Goal: Task Accomplishment & Management: Use online tool/utility

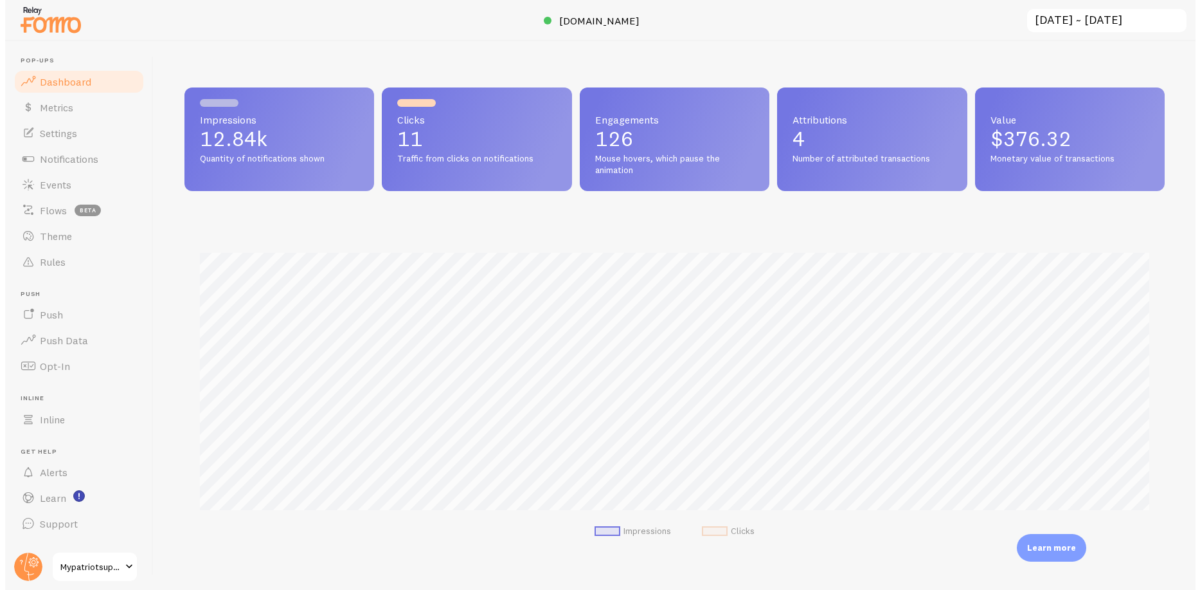
scroll to position [642649, 642007]
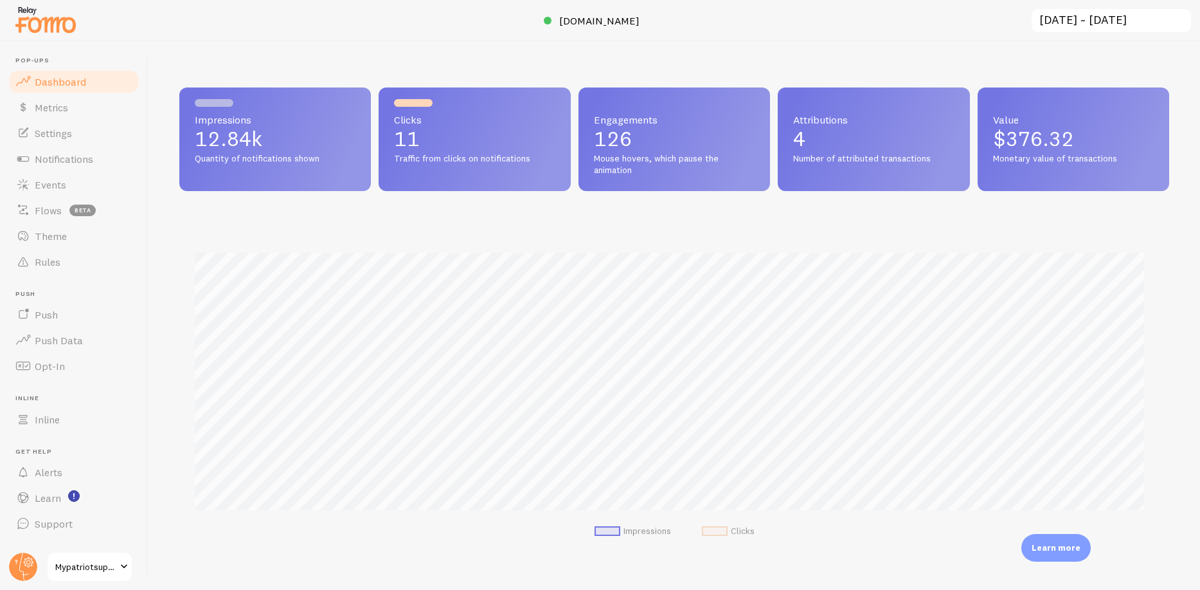
click at [84, 559] on span "Mypatriotsupply" at bounding box center [85, 566] width 61 height 15
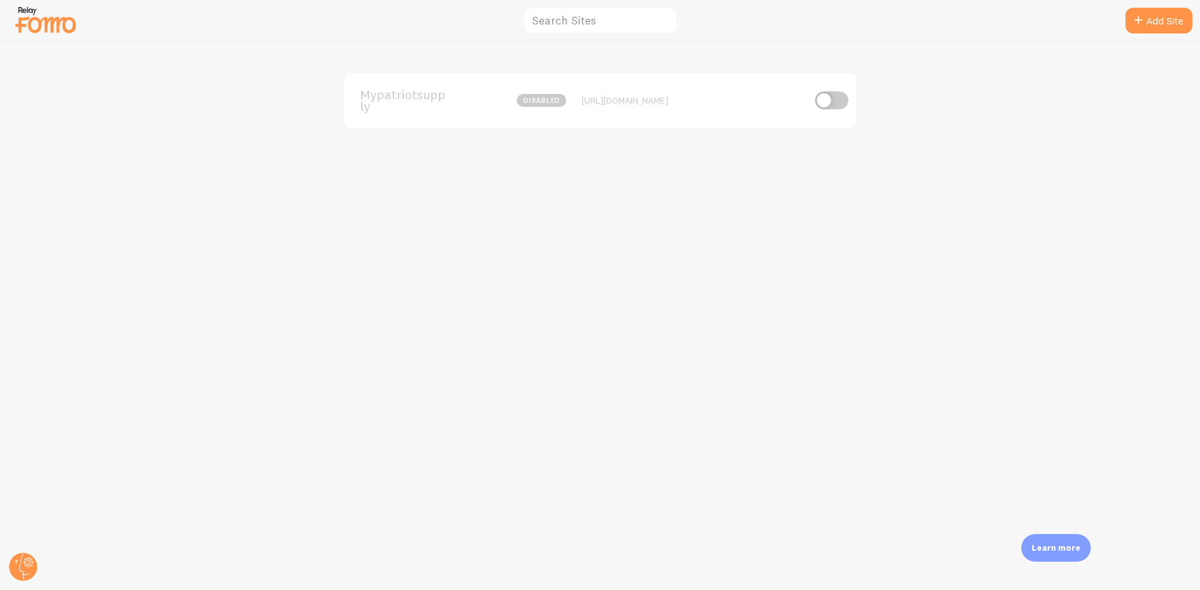
click at [824, 104] on input "checkbox" at bounding box center [831, 100] width 33 height 18
checkbox input "true"
click at [419, 92] on span "Mypatriotsupply" at bounding box center [412, 101] width 104 height 24
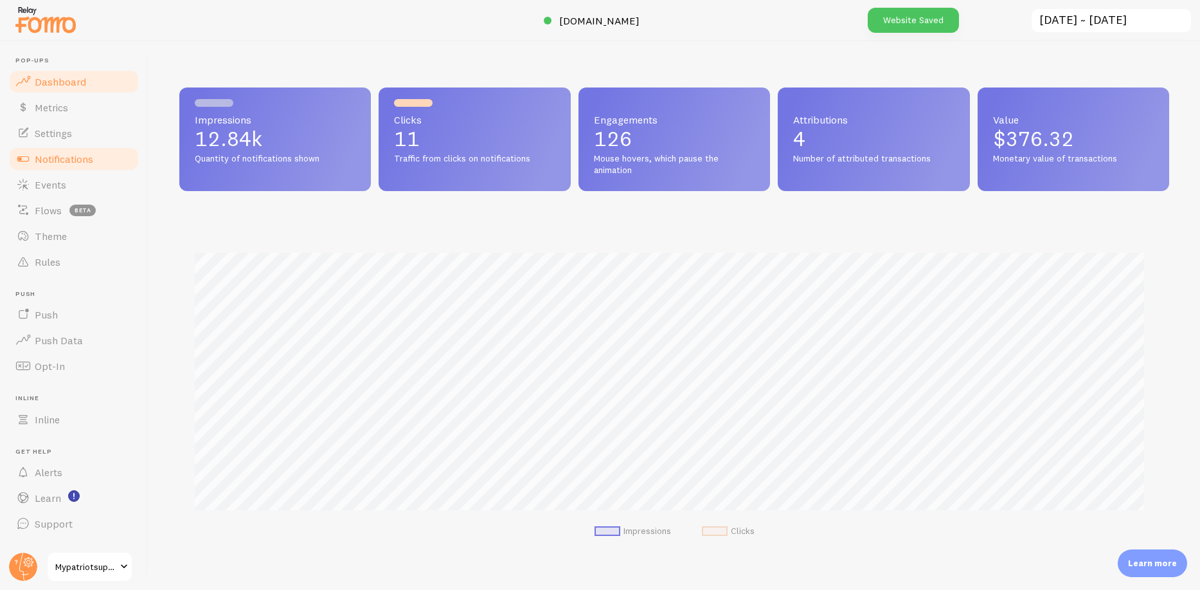
scroll to position [338, 981]
click at [86, 157] on span "Notifications" at bounding box center [64, 158] width 59 height 13
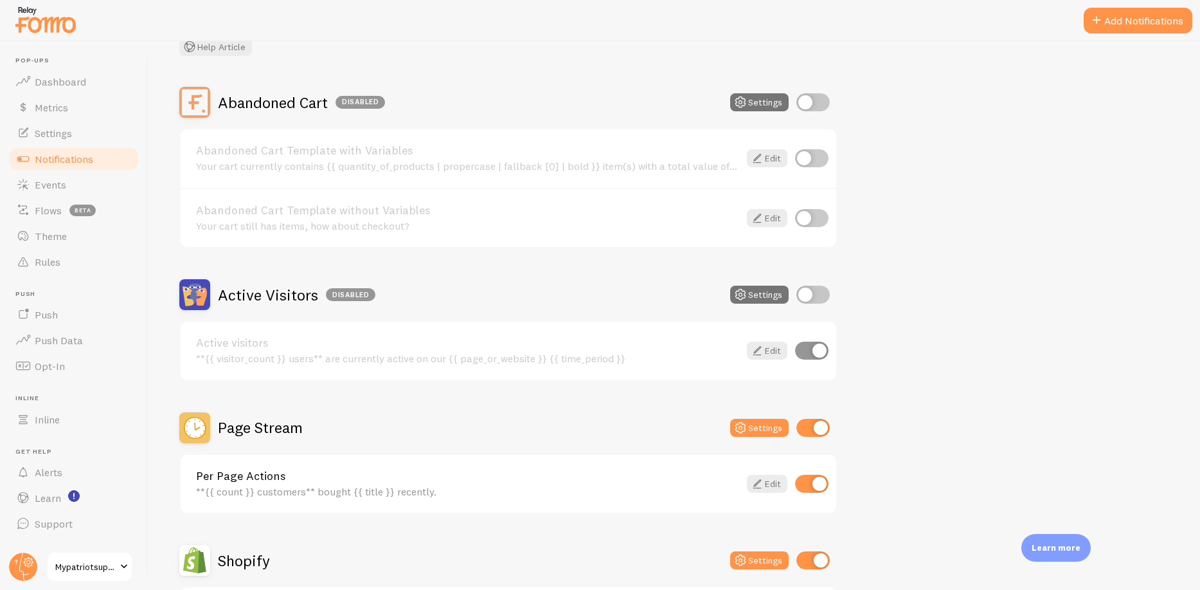
scroll to position [102, 0]
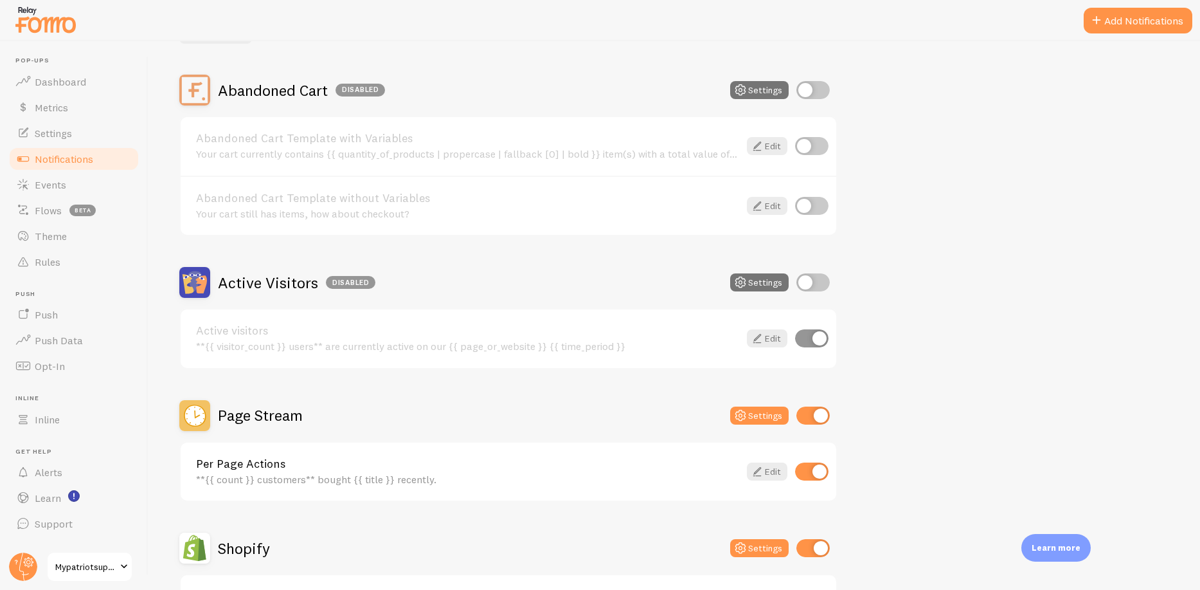
click at [280, 415] on h2 "Page Stream" at bounding box center [260, 415] width 85 height 20
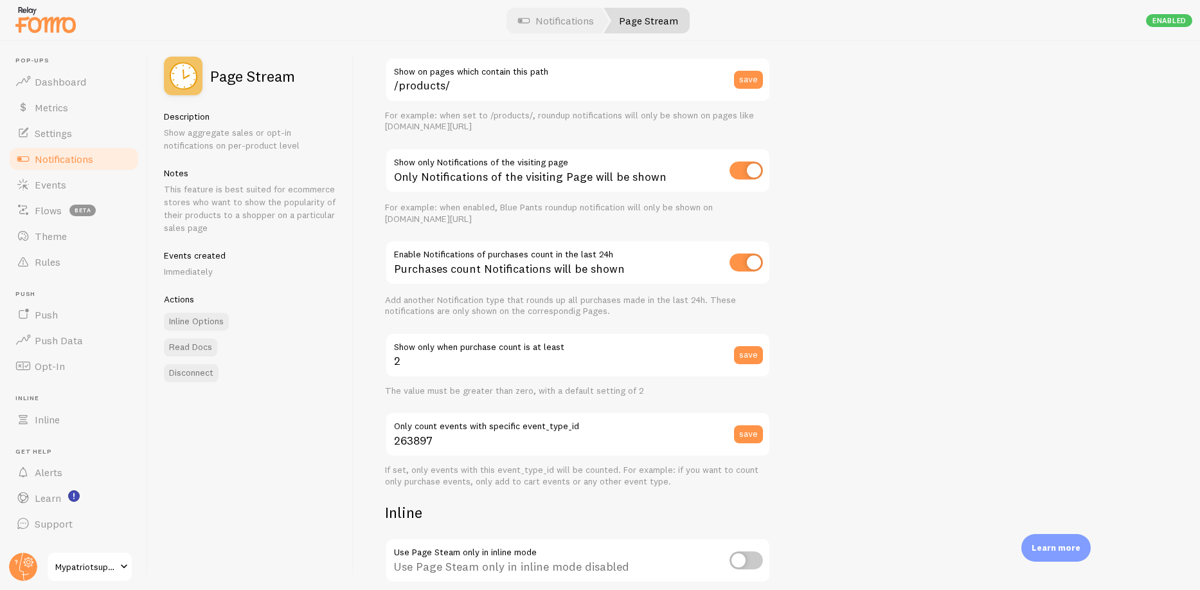
scroll to position [134, 0]
click at [55, 260] on span "Rules" at bounding box center [48, 261] width 26 height 13
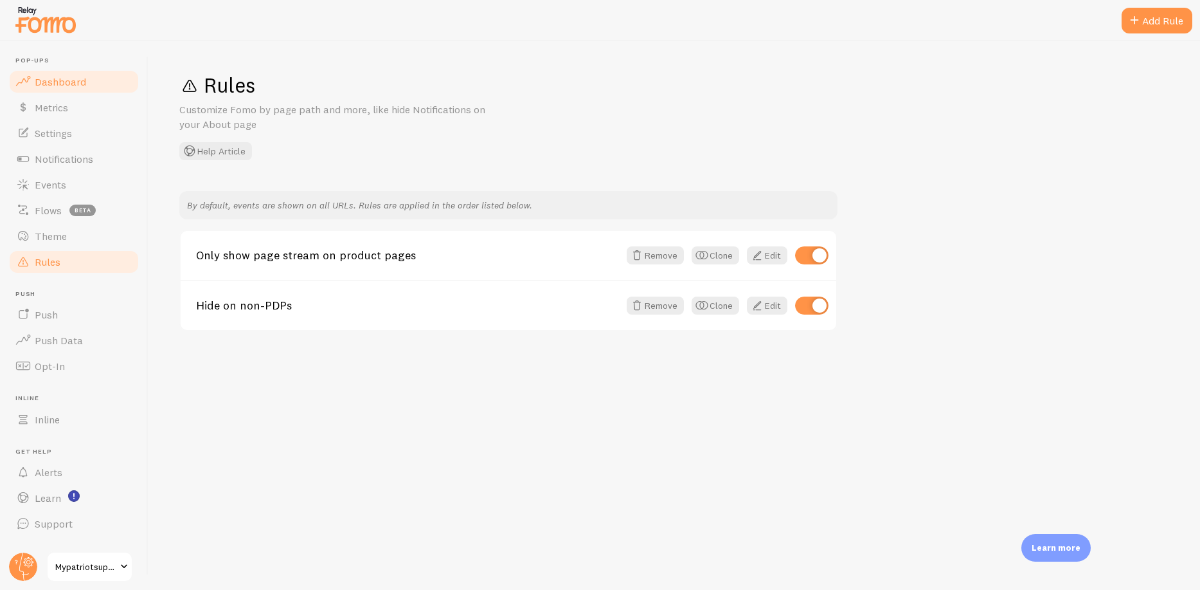
click at [57, 86] on span "Dashboard" at bounding box center [60, 81] width 51 height 13
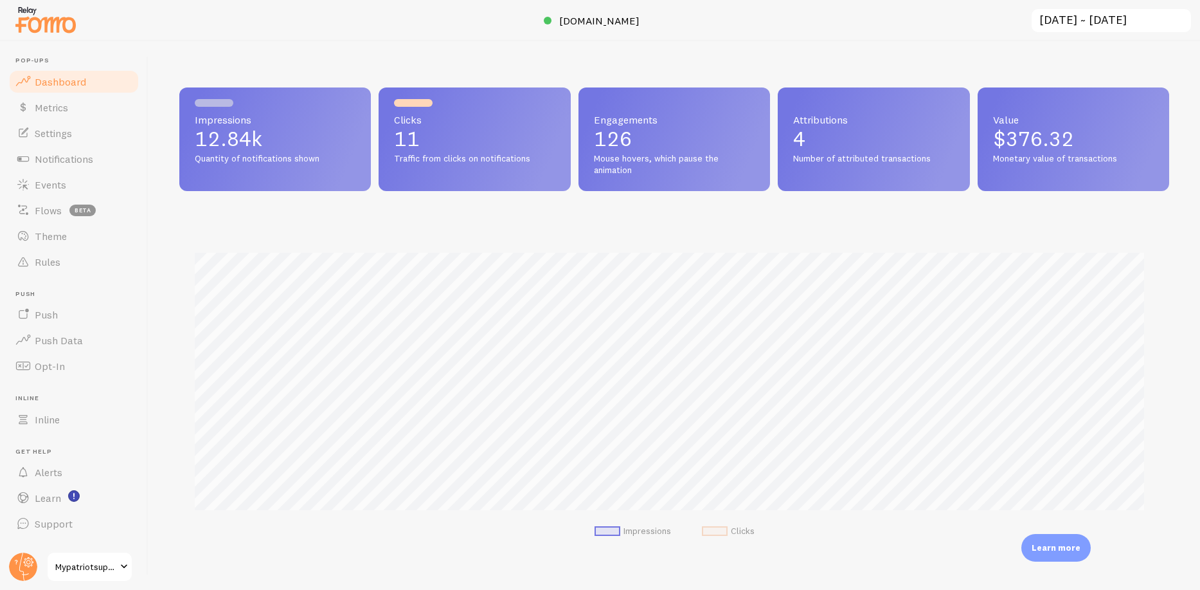
scroll to position [338, 981]
click at [66, 183] on link "Events" at bounding box center [74, 185] width 132 height 26
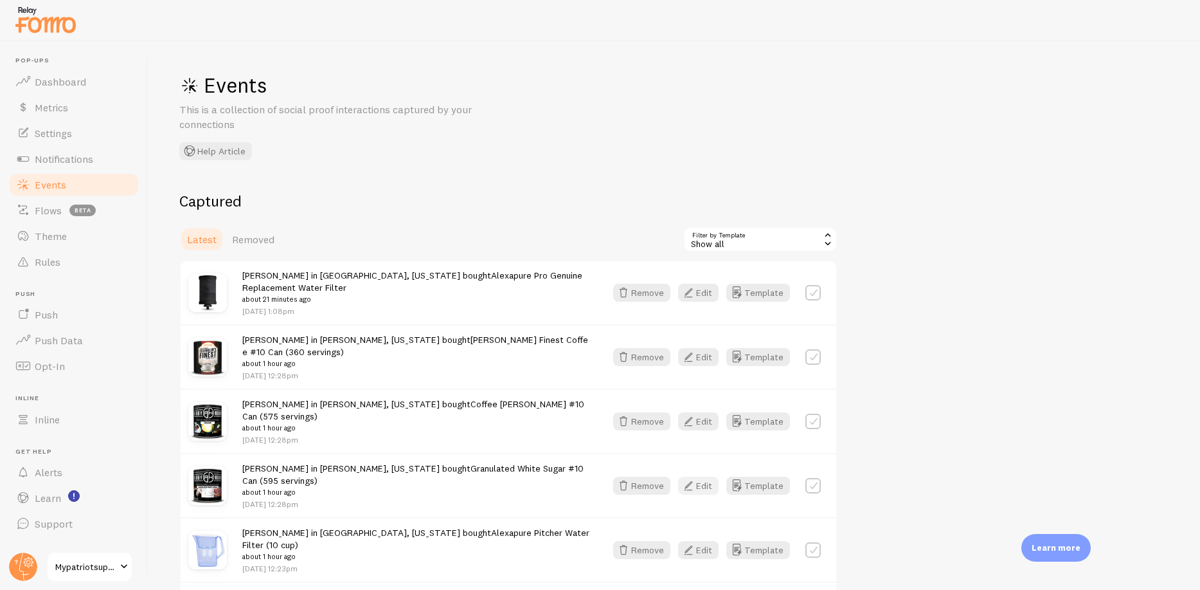
click at [708, 476] on button "Edit" at bounding box center [698, 485] width 41 height 18
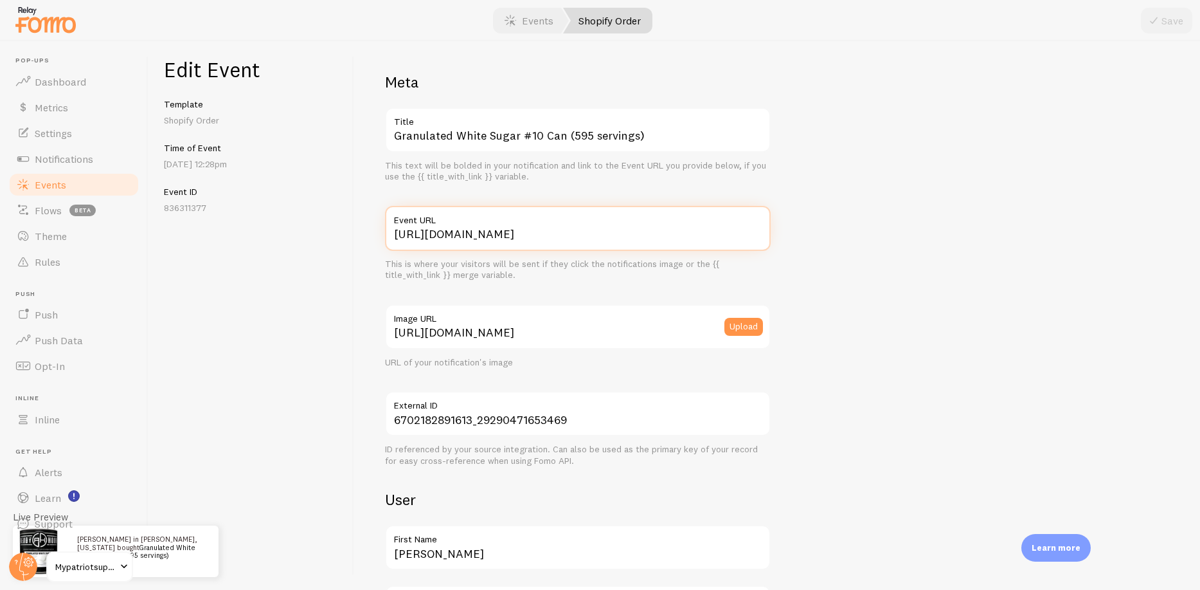
click at [568, 242] on input "https://www.mypatriotsupply.com/products/10-can-ready-hour-granulated-sugar?var…" at bounding box center [578, 228] width 386 height 45
click at [50, 204] on span "Flows" at bounding box center [48, 210] width 27 height 13
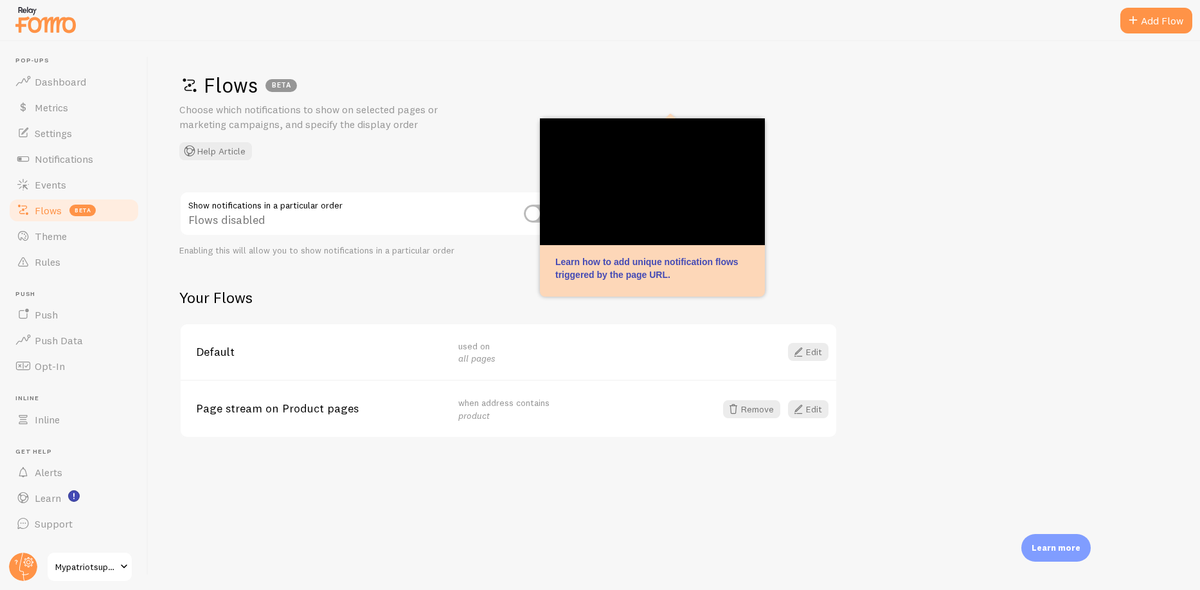
click at [530, 216] on input "checkbox" at bounding box center [540, 213] width 33 height 18
checkbox input "false"
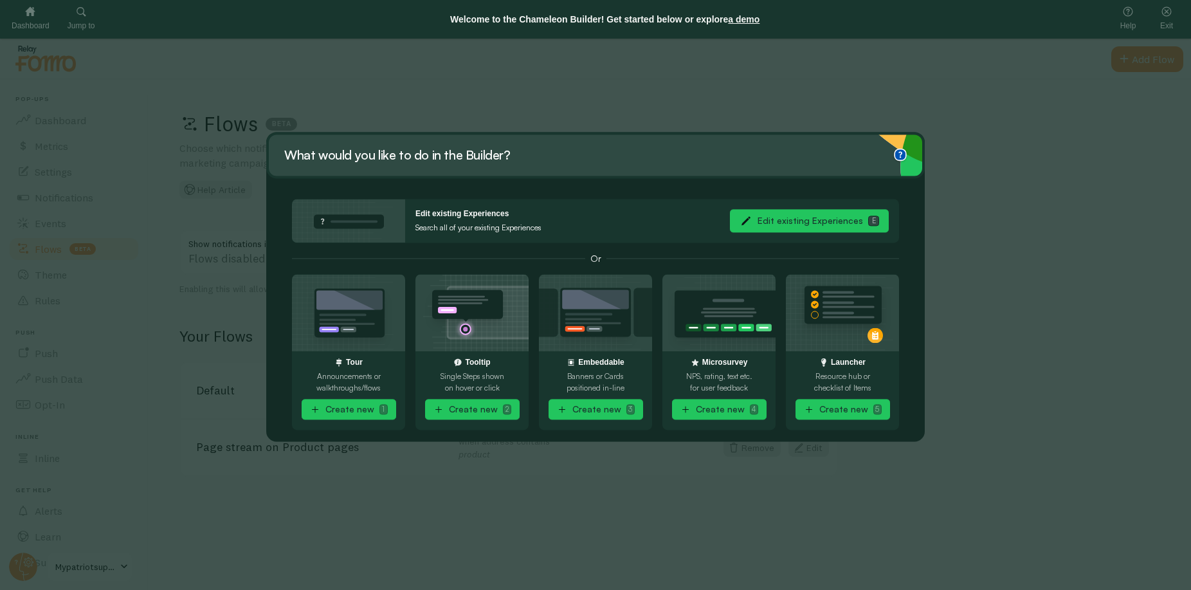
click at [786, 220] on button "Edit existing Experiences E" at bounding box center [809, 220] width 159 height 23
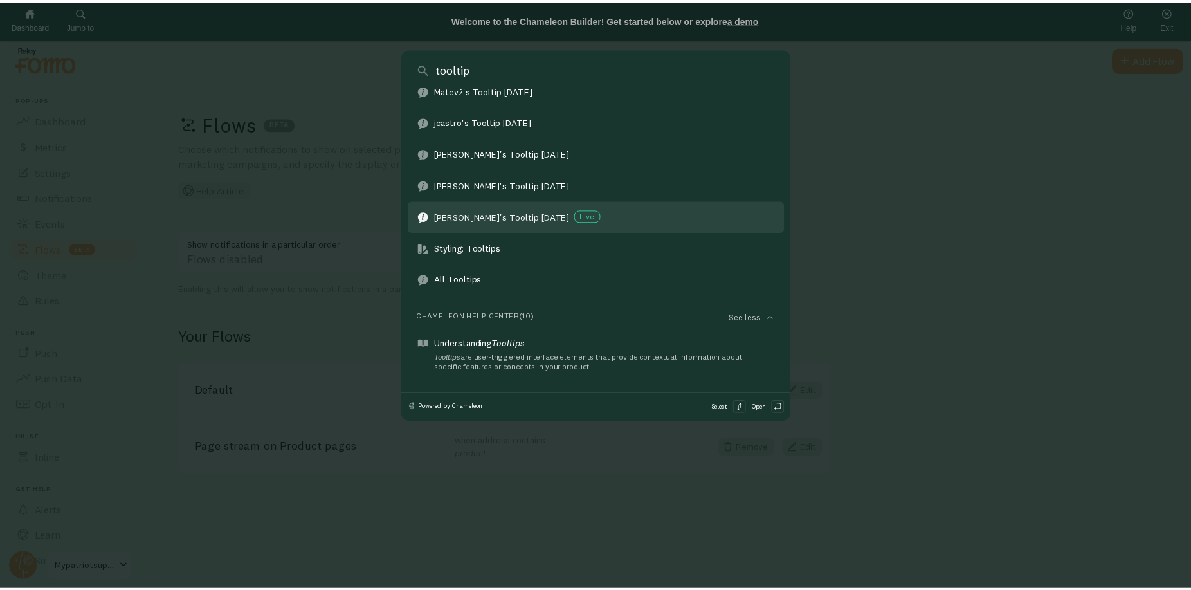
scroll to position [89, 0]
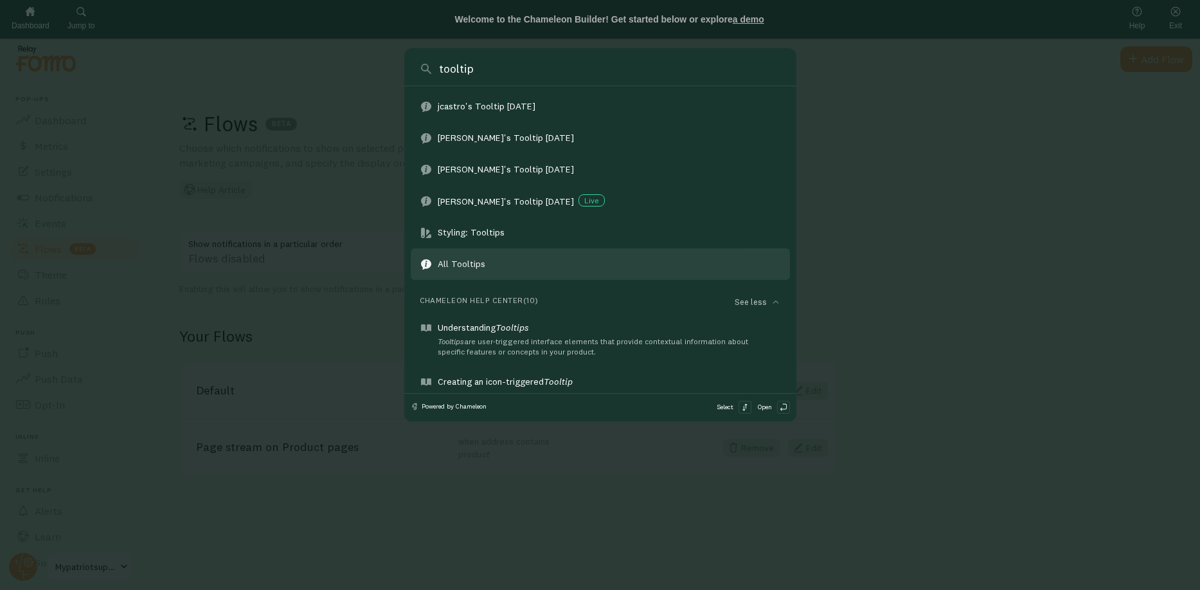
type input "tooltip"
click at [482, 262] on div "All Tooltips" at bounding box center [469, 263] width 62 height 13
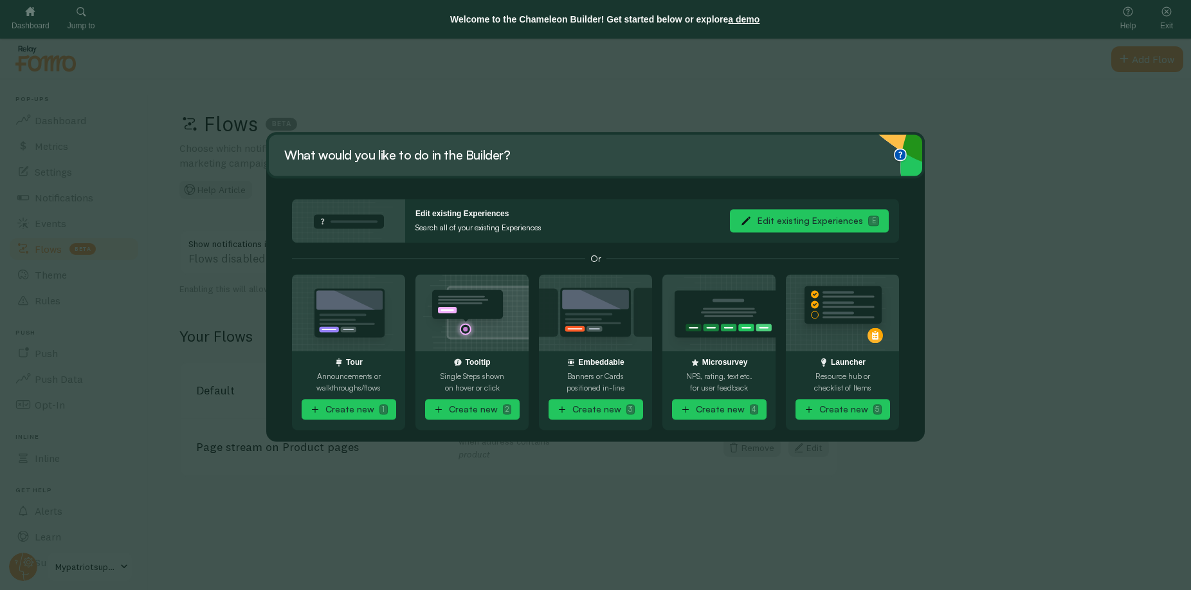
click at [700, 94] on div "What would you like to do in the Builder? Edit existing Experiences Search all …" at bounding box center [595, 314] width 1191 height 551
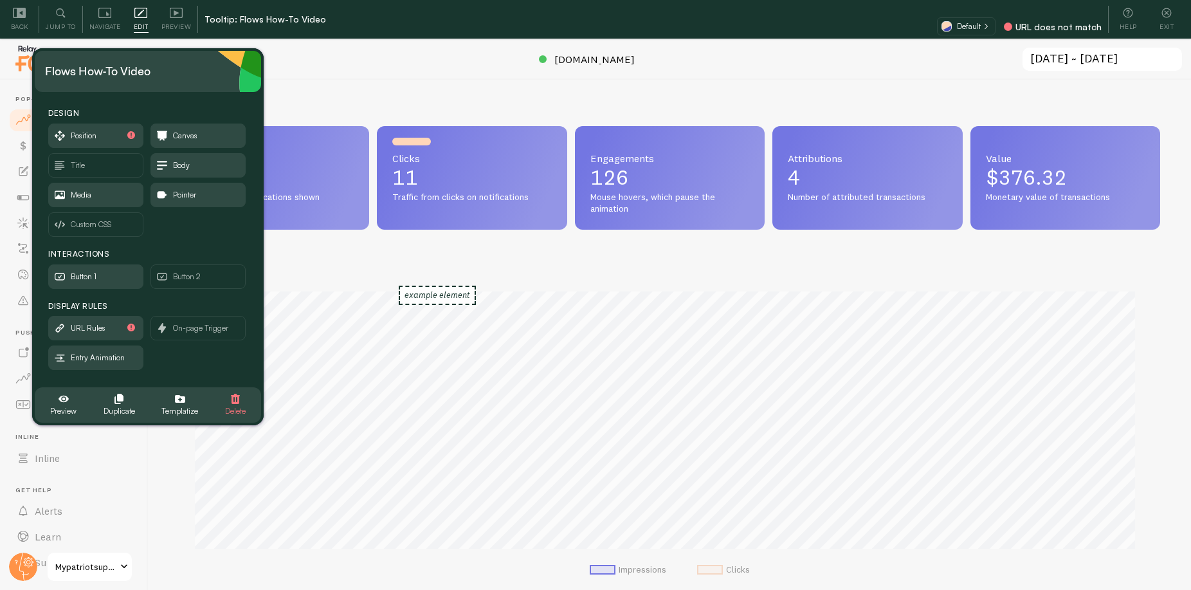
scroll to position [338, 971]
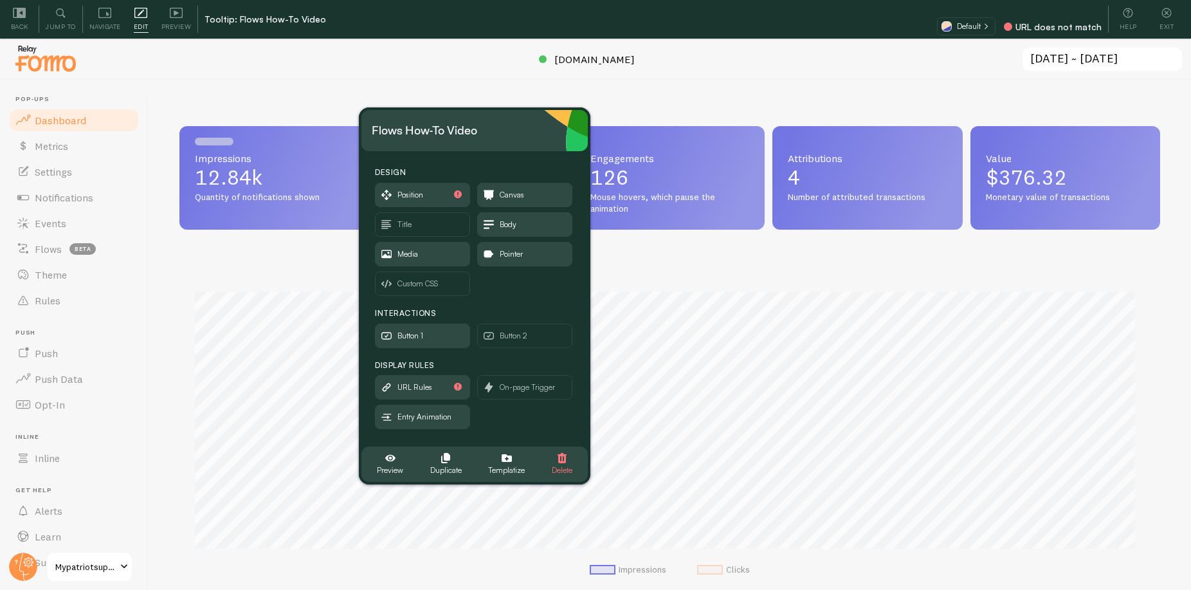
drag, startPoint x: 191, startPoint y: 69, endPoint x: 888, endPoint y: 143, distance: 701.0
click at [543, 131] on div "Flows How-To Video" at bounding box center [475, 130] width 206 height 21
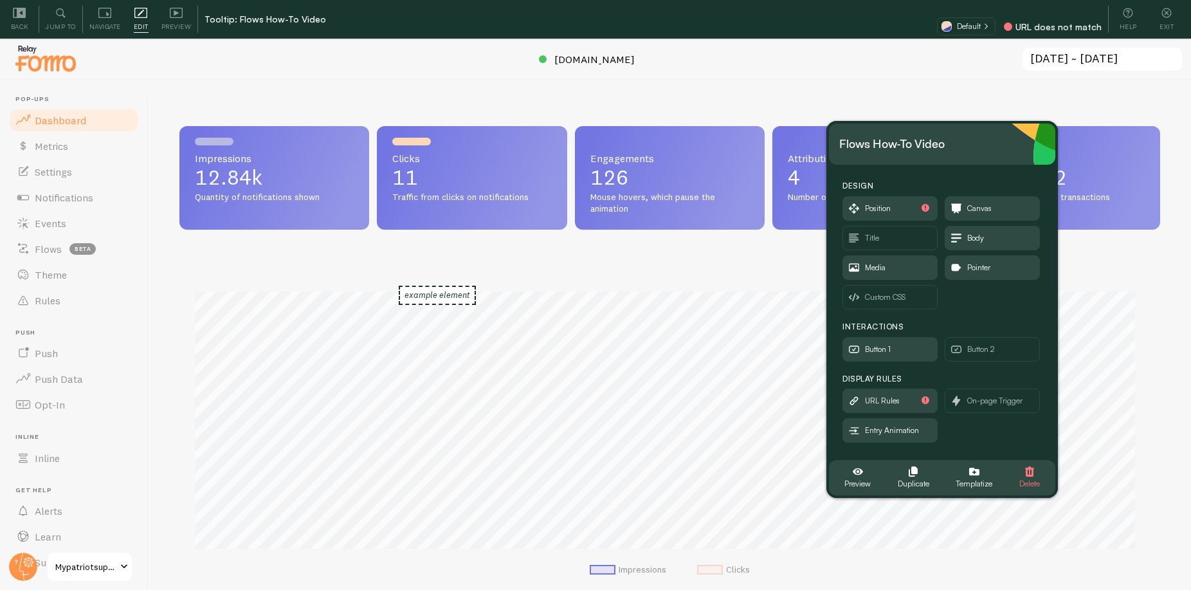
drag, startPoint x: 888, startPoint y: 143, endPoint x: 981, endPoint y: 145, distance: 93.3
click at [986, 141] on div "Flows How-To Video" at bounding box center [942, 144] width 206 height 21
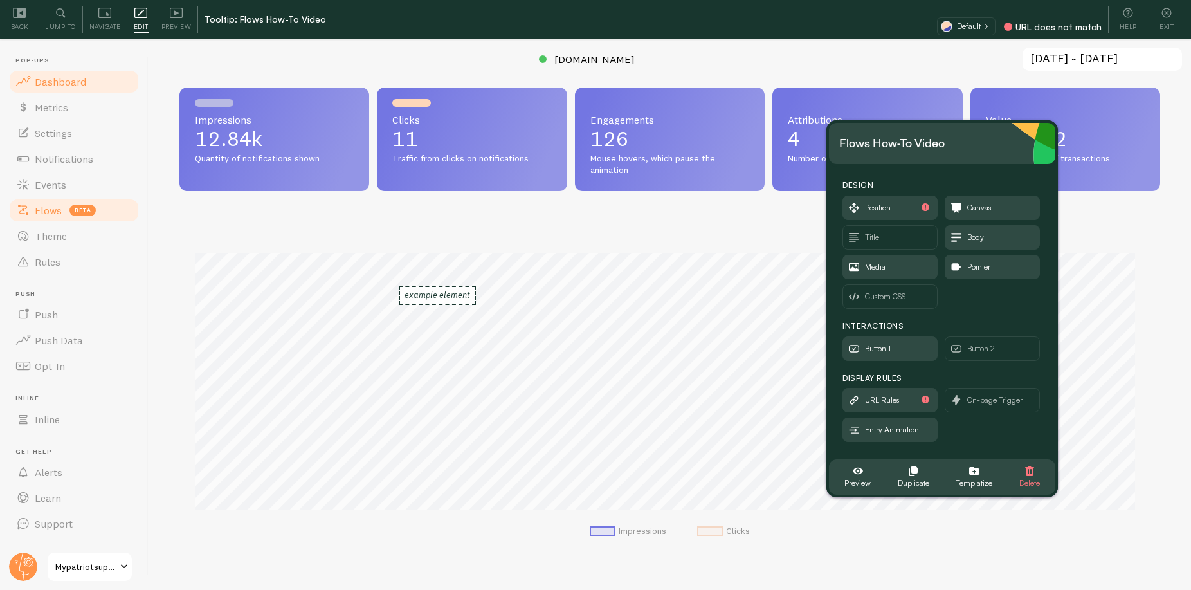
click at [50, 211] on span "Flows" at bounding box center [48, 210] width 27 height 13
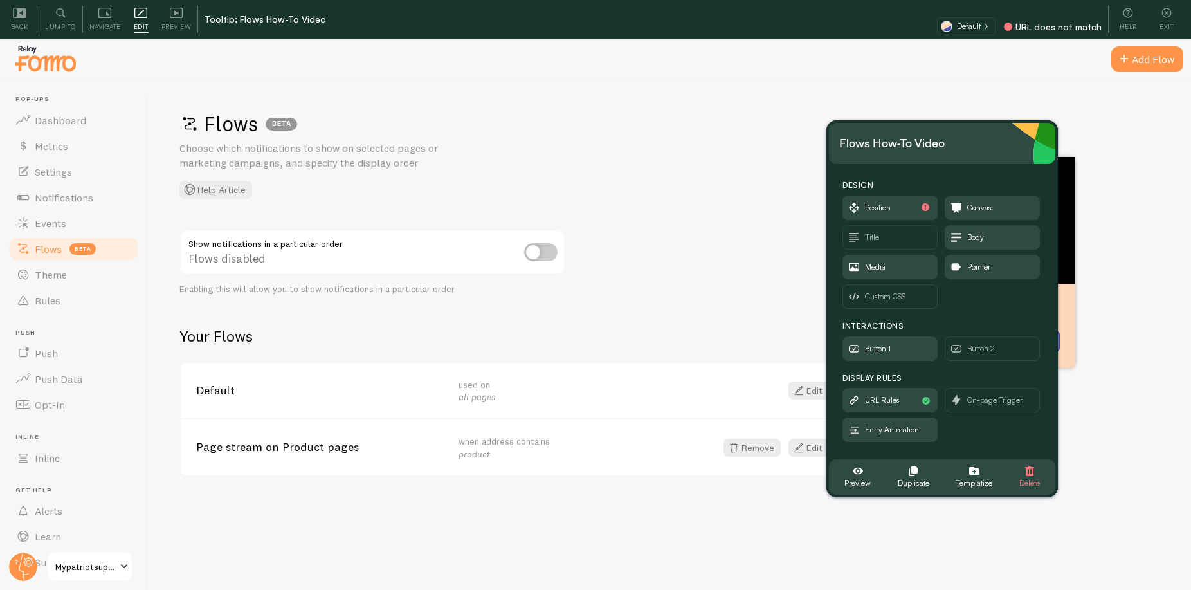
click at [757, 327] on h2 "Your Flows" at bounding box center [508, 336] width 658 height 20
click at [885, 203] on span "Position" at bounding box center [878, 208] width 26 height 14
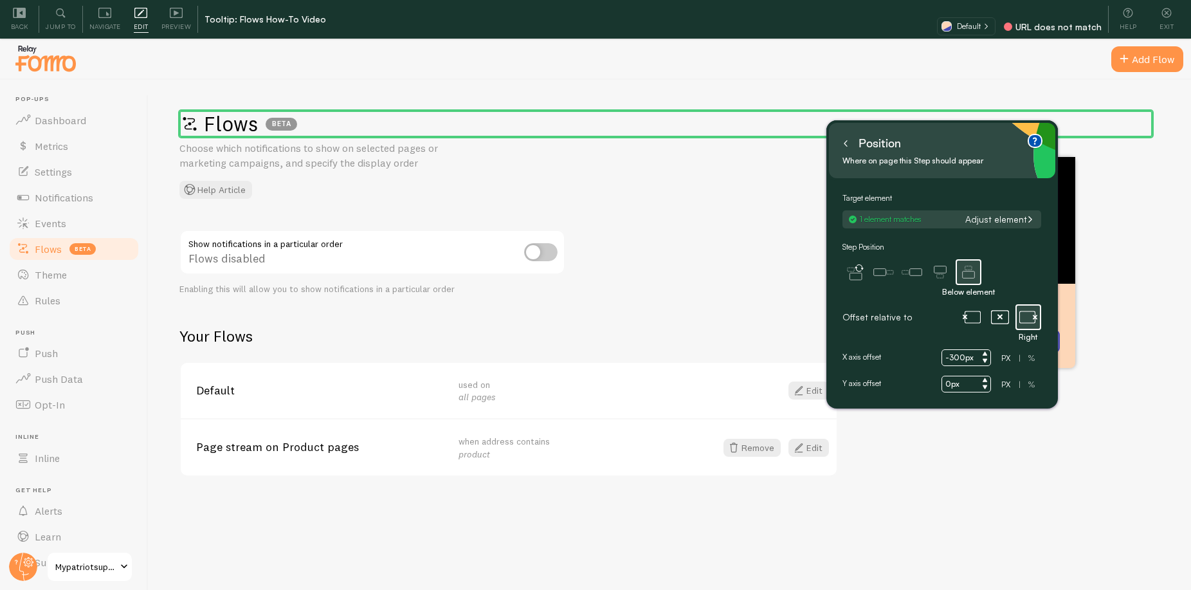
click at [720, 307] on div "Flows BETA Choose which notifications to show on selected pages or marketing ca…" at bounding box center [670, 354] width 1042 height 548
click at [381, 136] on h1 "Flows BETA" at bounding box center [665, 124] width 973 height 26
click at [846, 143] on icon at bounding box center [845, 143] width 6 height 6
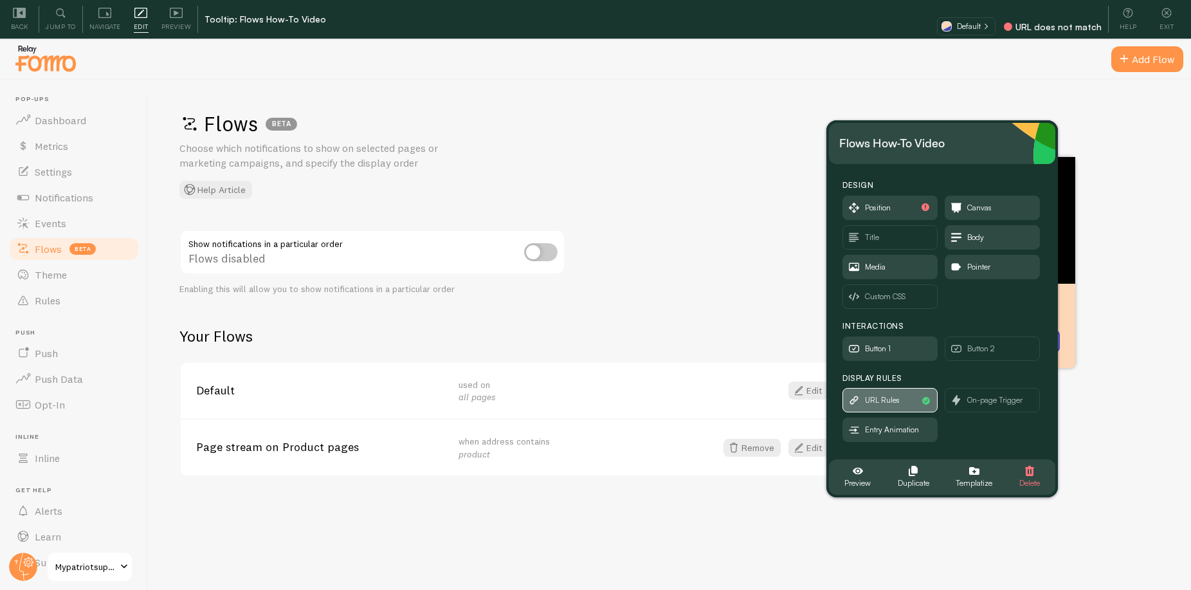
click at [898, 401] on span "URL Rules" at bounding box center [882, 400] width 35 height 14
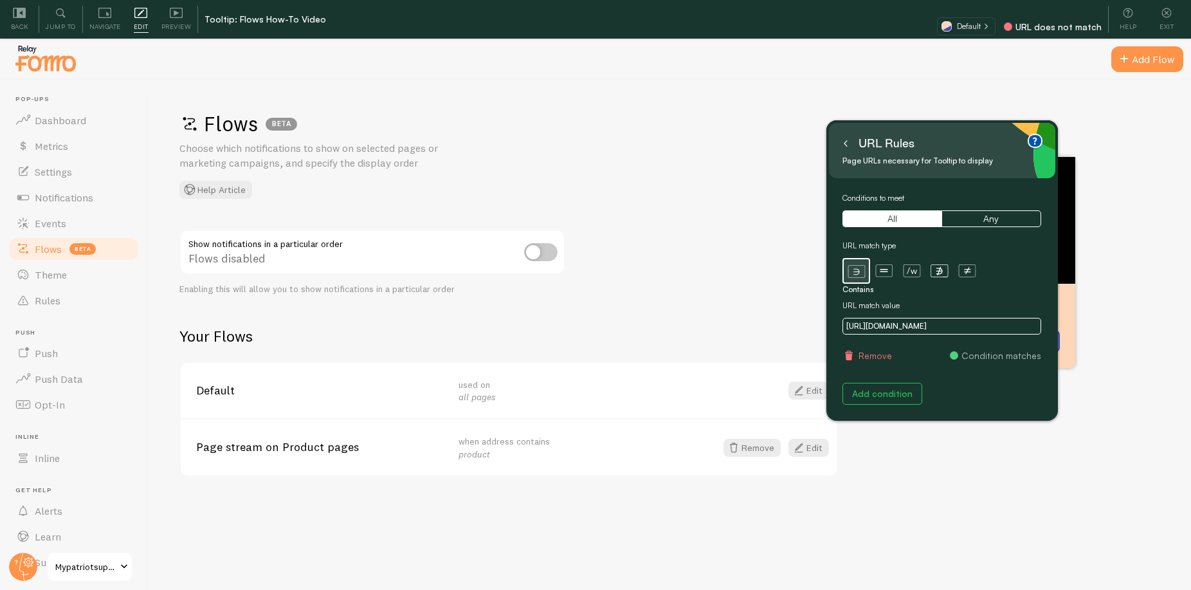
click at [844, 141] on icon at bounding box center [845, 143] width 6 height 6
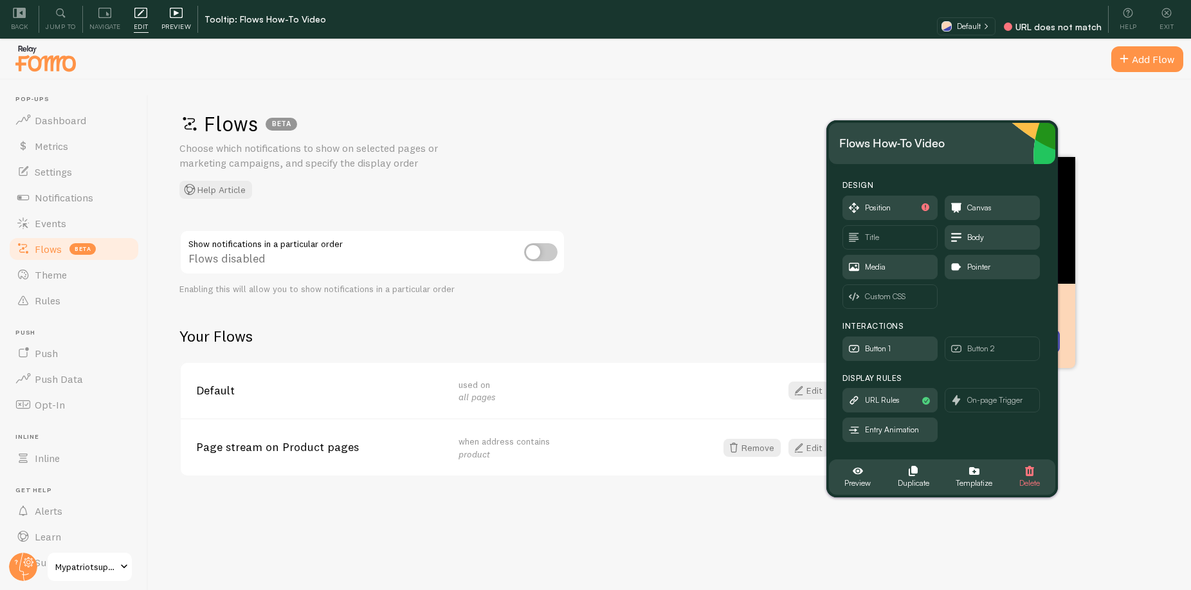
click at [170, 10] on icon at bounding box center [176, 13] width 13 height 10
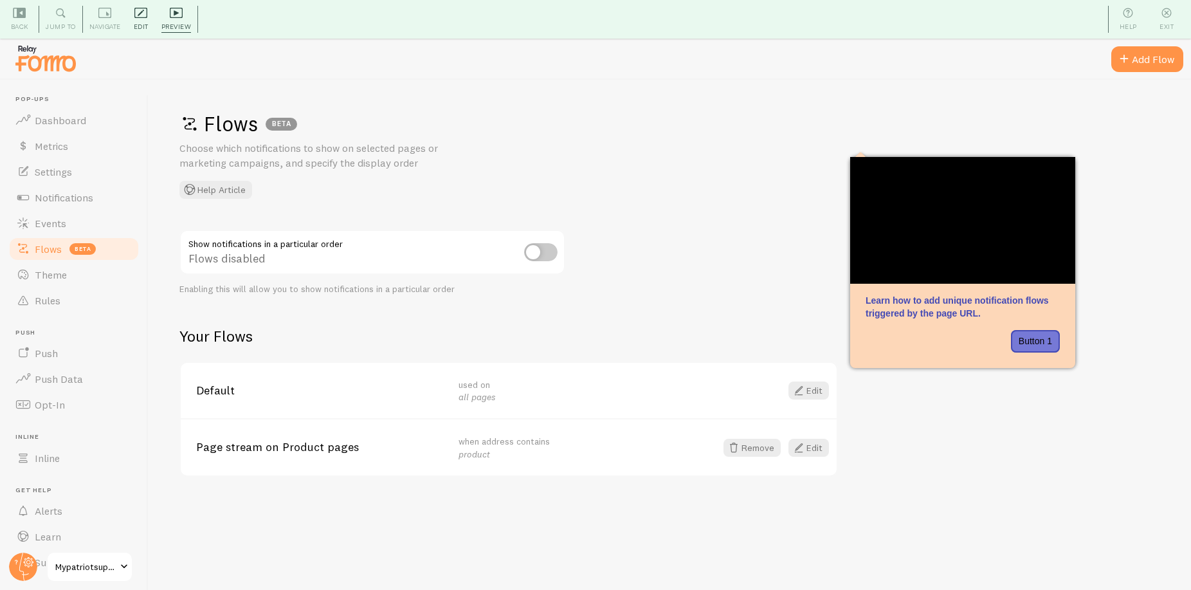
click at [139, 21] on span "Edit" at bounding box center [141, 27] width 15 height 12
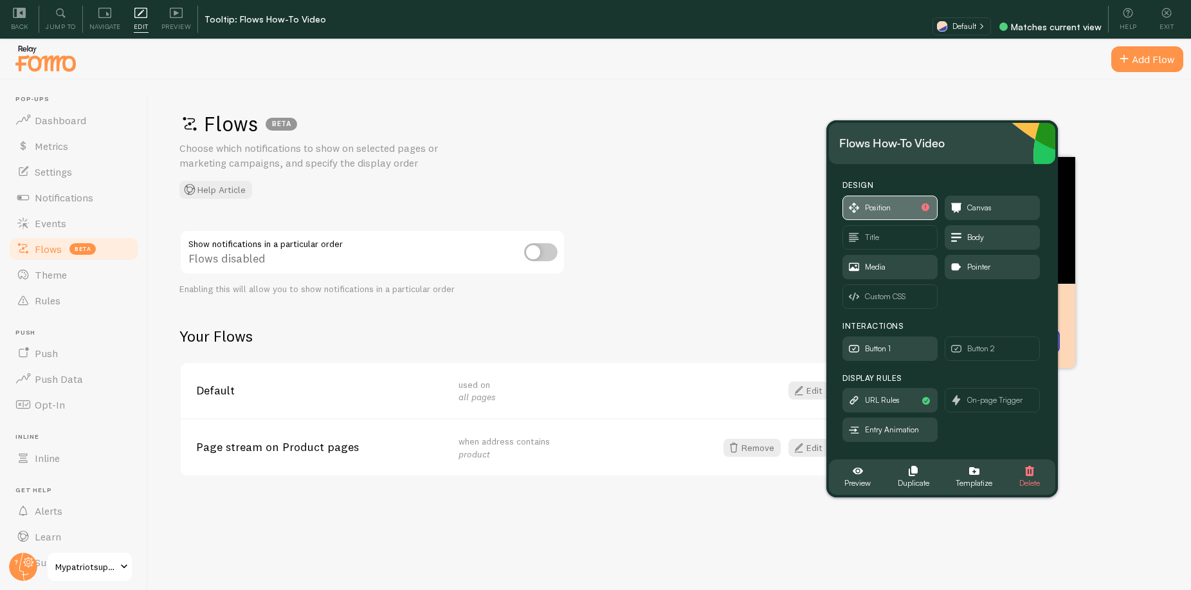
click at [888, 208] on span "Position" at bounding box center [878, 208] width 26 height 14
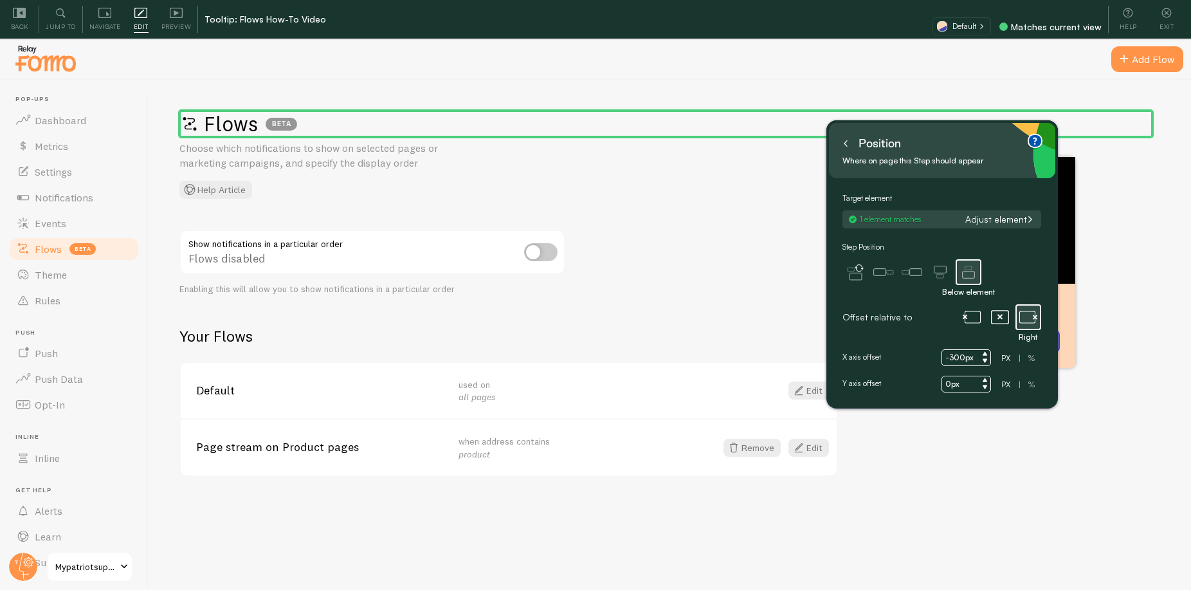
click at [949, 356] on input "-300px" at bounding box center [966, 357] width 50 height 17
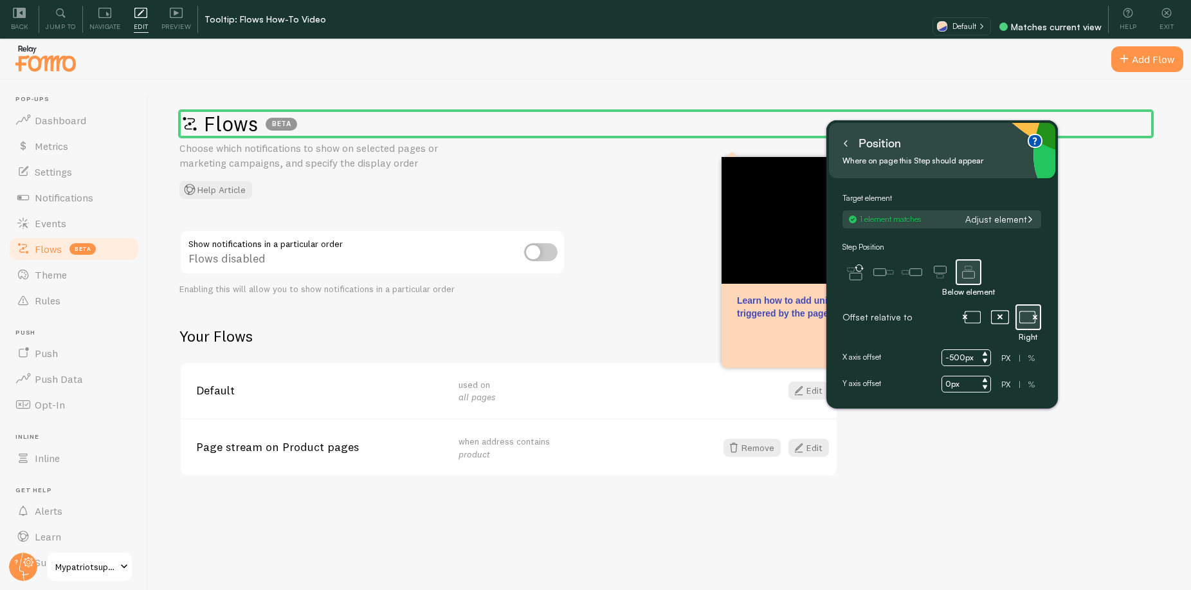
type input "-500px"
click at [1101, 288] on div "Flows BETA Choose which notifications to show on selected pages or marketing ca…" at bounding box center [670, 354] width 1042 height 548
click at [1172, 12] on icon at bounding box center [1166, 12] width 13 height 13
